Goal: Information Seeking & Learning: Learn about a topic

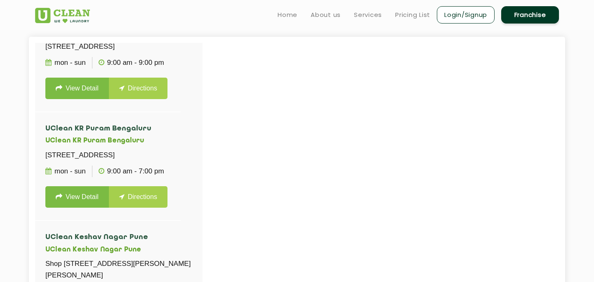
scroll to position [5322, 0]
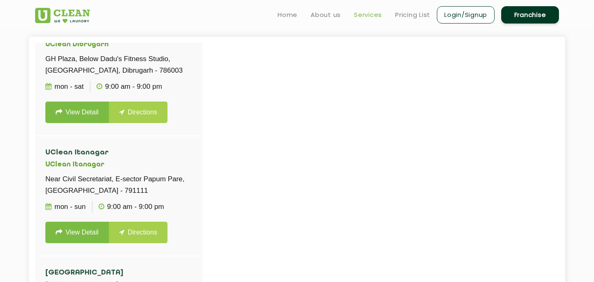
click at [376, 13] on link "Services" at bounding box center [368, 15] width 28 height 10
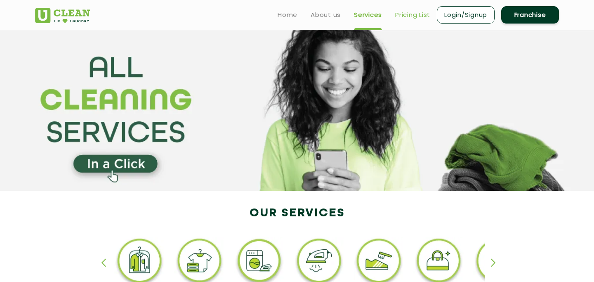
click at [407, 13] on link "Pricing List" at bounding box center [412, 15] width 35 height 10
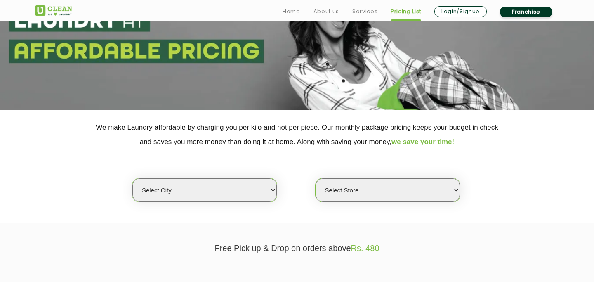
scroll to position [139, 0]
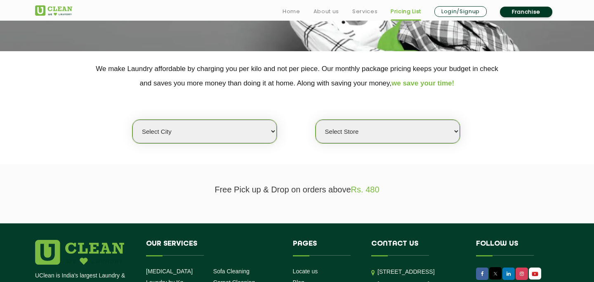
click at [250, 139] on select "Select city [GEOGRAPHIC_DATA] [GEOGRAPHIC_DATA] [GEOGRAPHIC_DATA] [GEOGRAPHIC_D…" at bounding box center [204, 132] width 144 height 24
select select "8"
click at [132, 120] on select "Select city [GEOGRAPHIC_DATA] [GEOGRAPHIC_DATA] [GEOGRAPHIC_DATA] [GEOGRAPHIC_D…" at bounding box center [204, 132] width 144 height 24
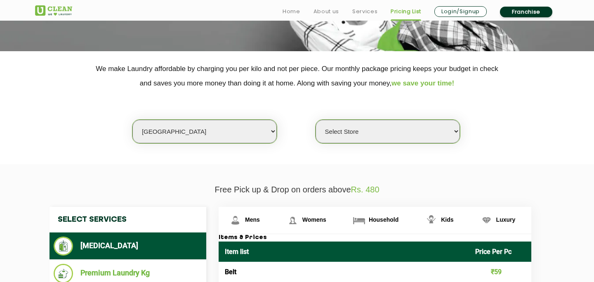
click at [378, 140] on select "Select Store [GEOGRAPHIC_DATA] [GEOGRAPHIC_DATA] [GEOGRAPHIC_DATA] [GEOGRAPHIC_…" at bounding box center [387, 132] width 144 height 24
select select "278"
click at [315, 120] on select "Select Store [GEOGRAPHIC_DATA] [GEOGRAPHIC_DATA] [GEOGRAPHIC_DATA] [GEOGRAPHIC_…" at bounding box center [387, 132] width 144 height 24
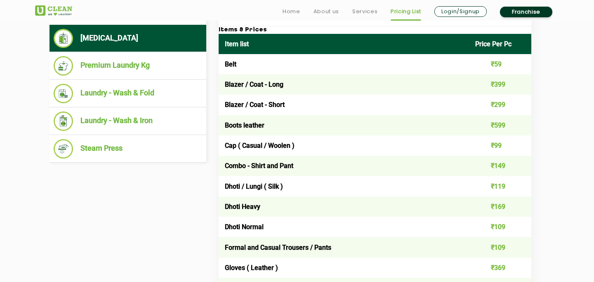
scroll to position [348, 0]
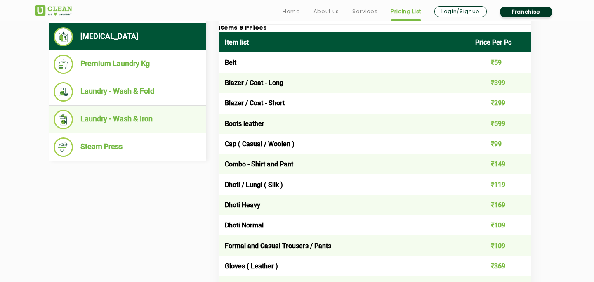
click at [134, 114] on li "Laundry - Wash & Iron" at bounding box center [128, 119] width 148 height 19
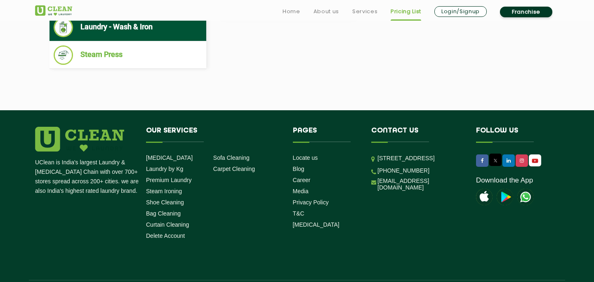
scroll to position [467, 0]
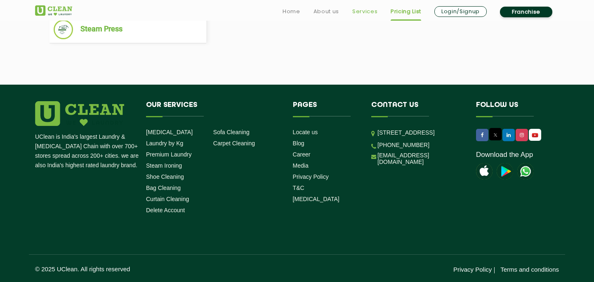
click at [363, 10] on link "Services" at bounding box center [364, 12] width 25 height 10
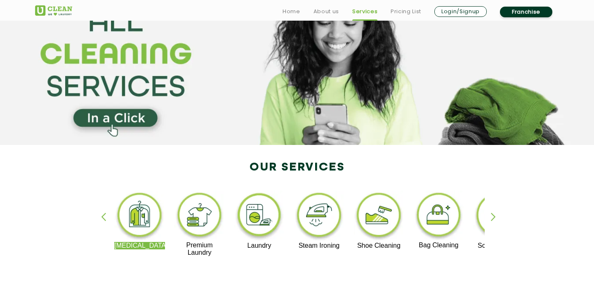
scroll to position [52, 0]
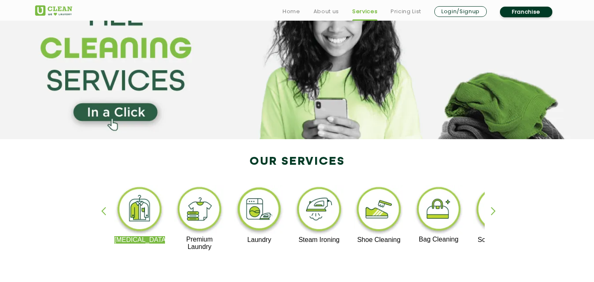
click at [495, 217] on div "button" at bounding box center [497, 218] width 12 height 23
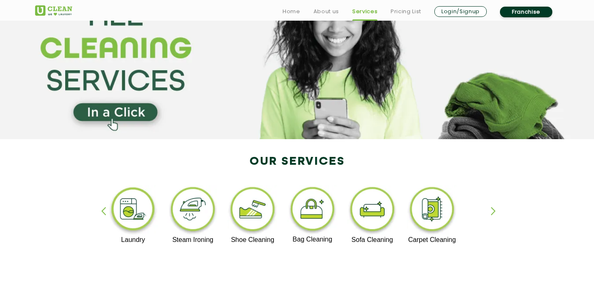
click at [495, 217] on div "button" at bounding box center [497, 218] width 12 height 23
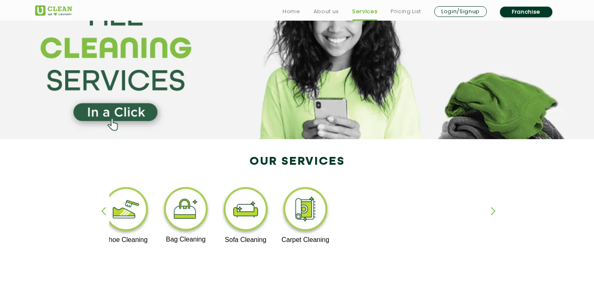
click at [495, 217] on div "button" at bounding box center [497, 218] width 12 height 23
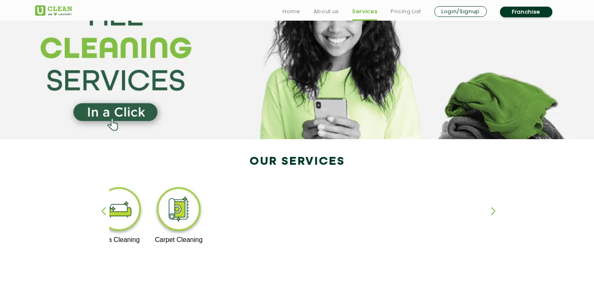
click at [104, 211] on div "button" at bounding box center [107, 218] width 12 height 23
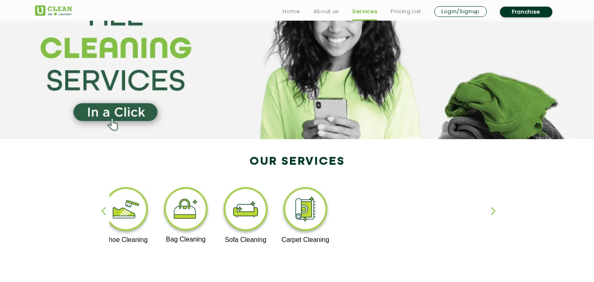
click at [104, 211] on div "button" at bounding box center [107, 218] width 12 height 23
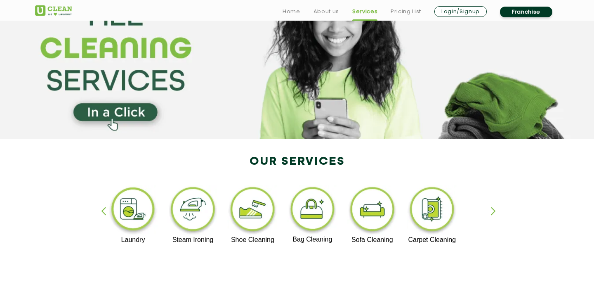
click at [104, 211] on div "button" at bounding box center [107, 218] width 12 height 23
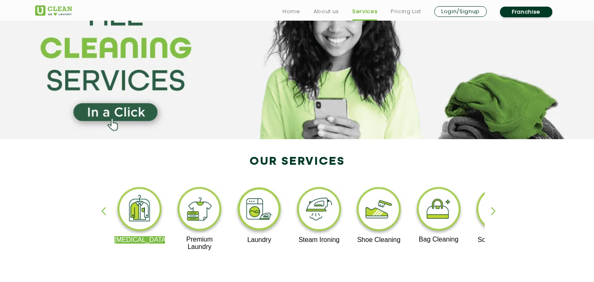
click at [259, 211] on img at bounding box center [259, 210] width 51 height 51
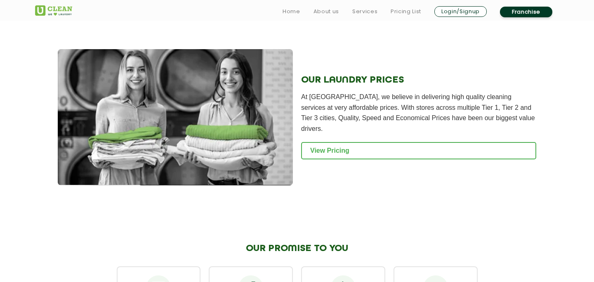
scroll to position [1171, 0]
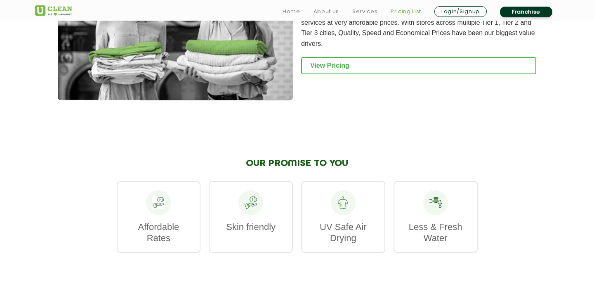
click at [400, 8] on link "Pricing List" at bounding box center [406, 12] width 31 height 10
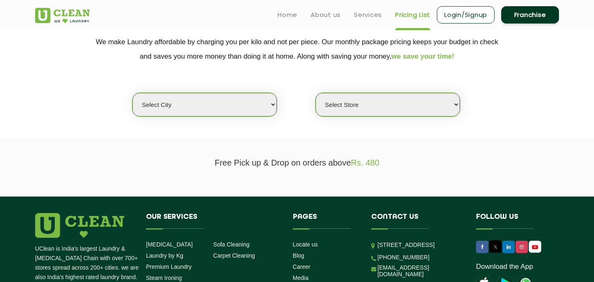
scroll to position [143, 0]
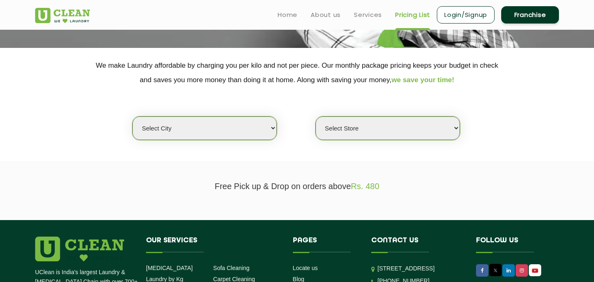
click at [258, 135] on select "Select city [GEOGRAPHIC_DATA] [GEOGRAPHIC_DATA] [GEOGRAPHIC_DATA] [GEOGRAPHIC_D…" at bounding box center [204, 128] width 144 height 24
select select "8"
click at [132, 116] on select "Select city [GEOGRAPHIC_DATA] [GEOGRAPHIC_DATA] [GEOGRAPHIC_DATA] [GEOGRAPHIC_D…" at bounding box center [204, 128] width 144 height 24
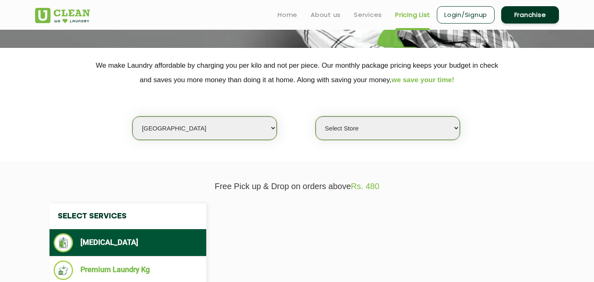
click at [366, 137] on select "Select Store [GEOGRAPHIC_DATA] [GEOGRAPHIC_DATA] [GEOGRAPHIC_DATA] [GEOGRAPHIC_…" at bounding box center [387, 128] width 144 height 24
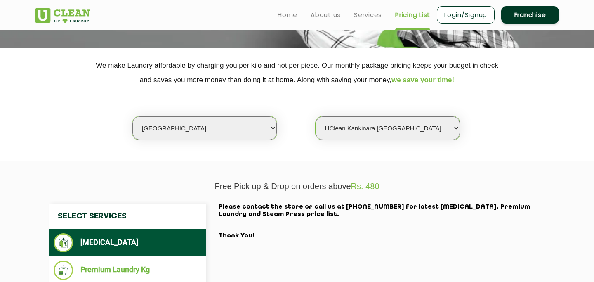
click at [315, 116] on select "Select Store [GEOGRAPHIC_DATA] [GEOGRAPHIC_DATA] [GEOGRAPHIC_DATA] [GEOGRAPHIC_…" at bounding box center [387, 128] width 144 height 24
click at [388, 128] on select "Select Store [GEOGRAPHIC_DATA] [GEOGRAPHIC_DATA] [GEOGRAPHIC_DATA] [GEOGRAPHIC_…" at bounding box center [387, 128] width 144 height 24
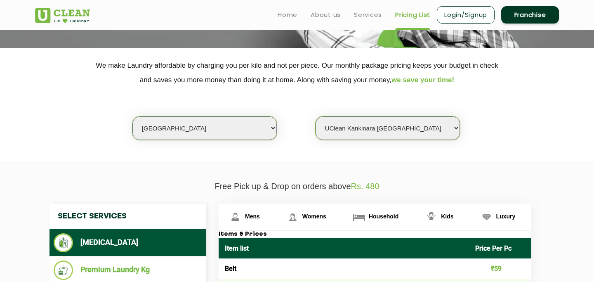
select select "278"
click at [315, 116] on select "Select Store [GEOGRAPHIC_DATA] [GEOGRAPHIC_DATA] [GEOGRAPHIC_DATA] [GEOGRAPHIC_…" at bounding box center [387, 128] width 144 height 24
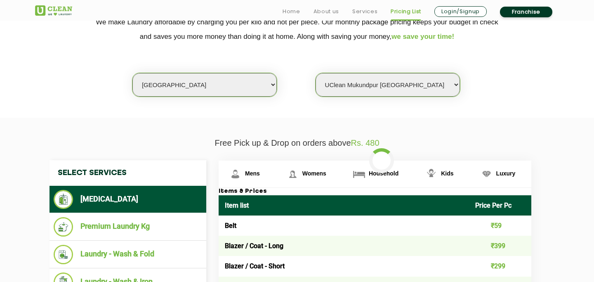
scroll to position [188, 0]
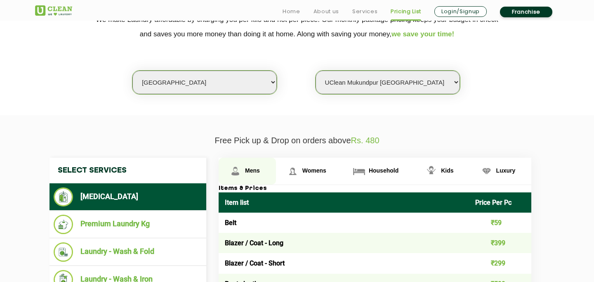
click at [245, 171] on link "Mens" at bounding box center [247, 171] width 57 height 27
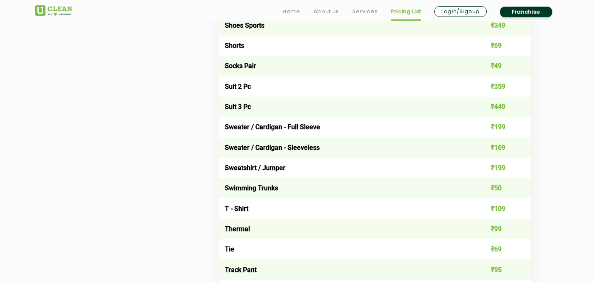
scroll to position [1304, 0]
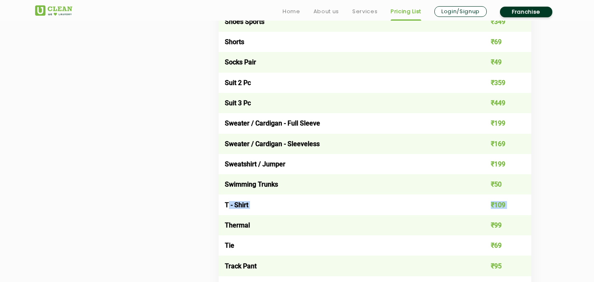
drag, startPoint x: 227, startPoint y: 204, endPoint x: 463, endPoint y: 217, distance: 236.2
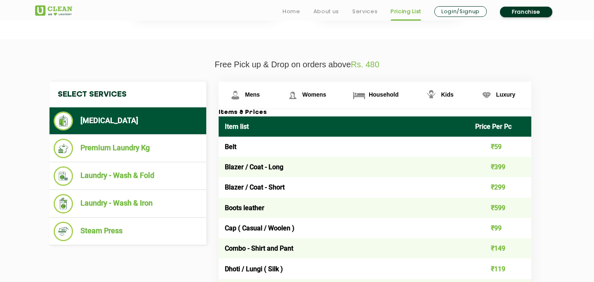
scroll to position [265, 0]
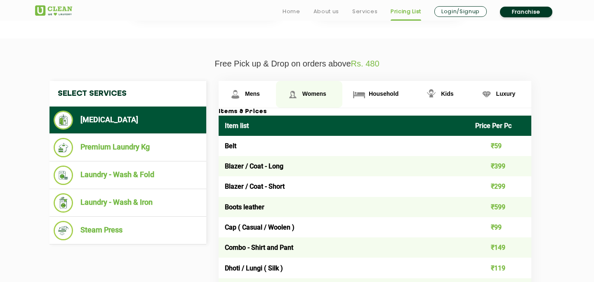
click at [276, 100] on link "Womens" at bounding box center [247, 94] width 57 height 27
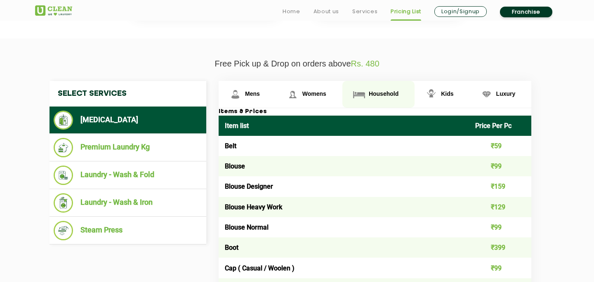
click at [276, 99] on link "Household" at bounding box center [247, 94] width 57 height 27
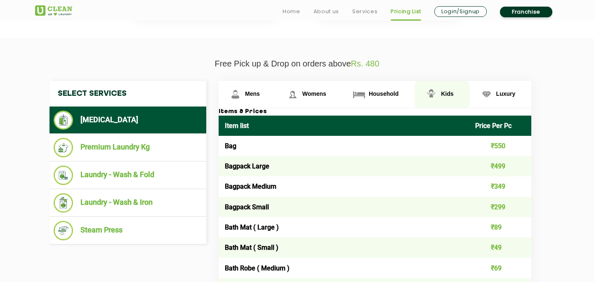
click at [242, 96] on img at bounding box center [235, 94] width 14 height 14
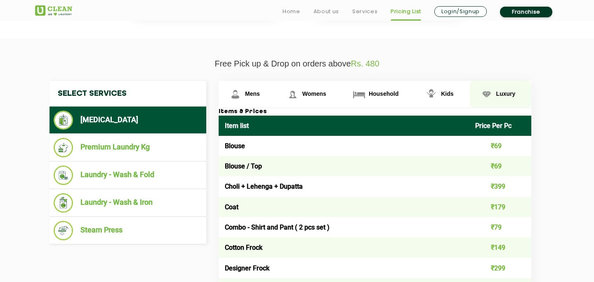
click at [242, 95] on img at bounding box center [235, 94] width 14 height 14
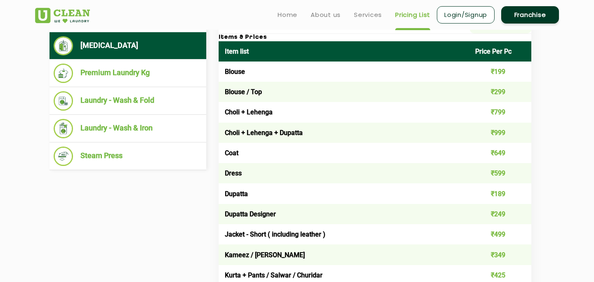
scroll to position [291, 0]
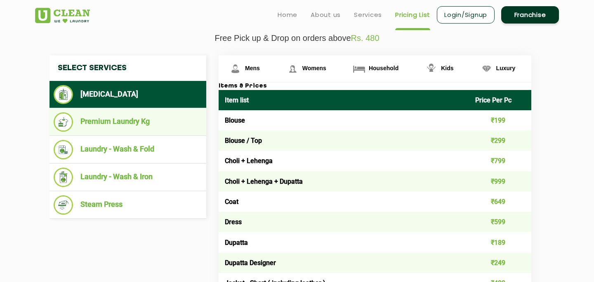
click at [130, 127] on li "Premium Laundry Kg" at bounding box center [128, 121] width 148 height 19
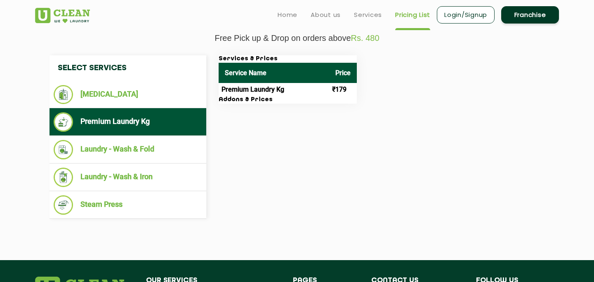
click at [233, 104] on h3 "Addons & Prices" at bounding box center [288, 99] width 138 height 7
click at [246, 102] on h3 "Addons & Prices" at bounding box center [288, 99] width 138 height 7
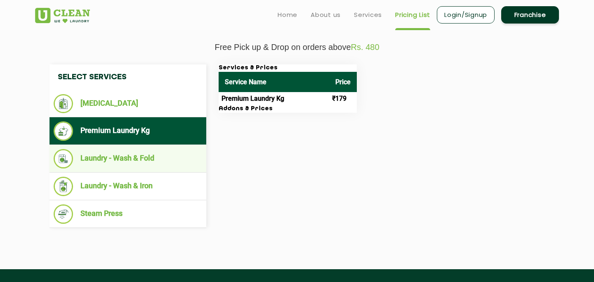
scroll to position [276, 0]
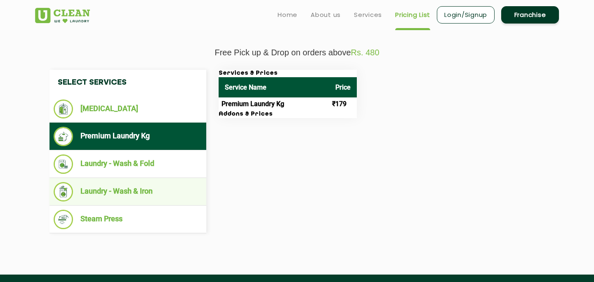
click at [141, 193] on li "Laundry - Wash & Iron" at bounding box center [128, 191] width 148 height 19
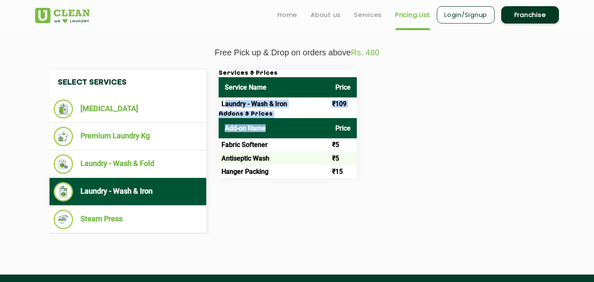
drag, startPoint x: 224, startPoint y: 106, endPoint x: 313, endPoint y: 125, distance: 90.4
click at [313, 125] on div "Services & Prices Service Name Price Laundry - Wash & Iron ₹109 Addons & Prices…" at bounding box center [288, 124] width 138 height 108
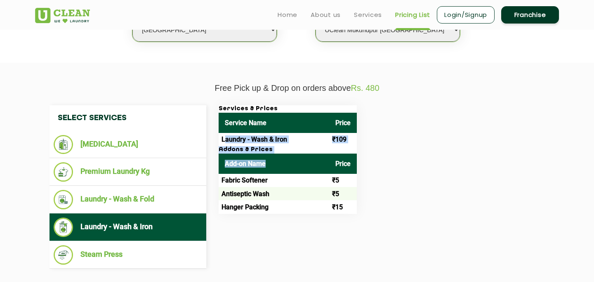
scroll to position [227, 0]
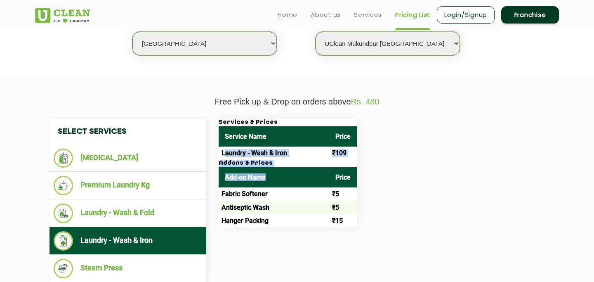
click at [280, 162] on h3 "Addons & Prices" at bounding box center [288, 163] width 138 height 7
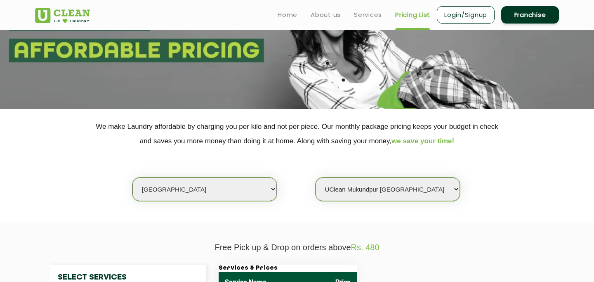
scroll to position [0, 0]
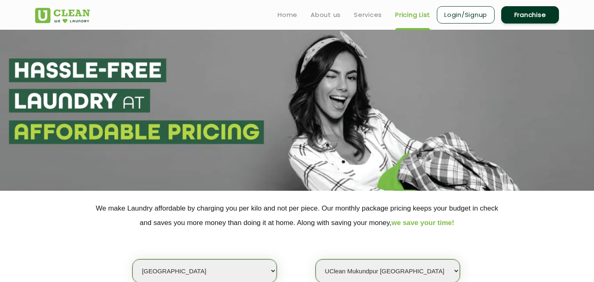
click at [467, 14] on link "Login/Signup" at bounding box center [466, 14] width 58 height 17
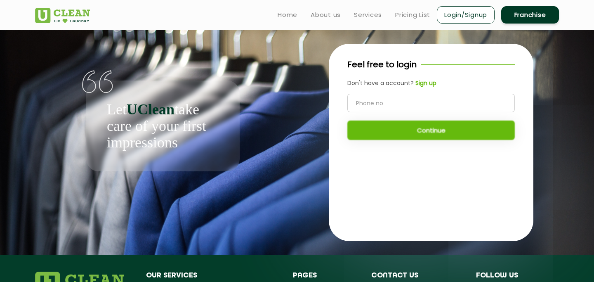
click at [410, 101] on input "tel" at bounding box center [430, 103] width 167 height 19
